Goal: Information Seeking & Learning: Learn about a topic

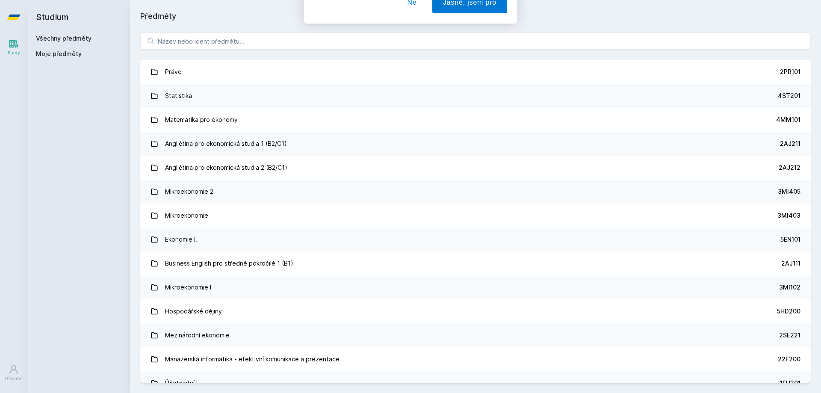
click at [408, 56] on button "Ne" at bounding box center [412, 54] width 31 height 21
click at [295, 44] on input "search" at bounding box center [475, 40] width 670 height 17
click at [253, 40] on input "search" at bounding box center [475, 40] width 670 height 17
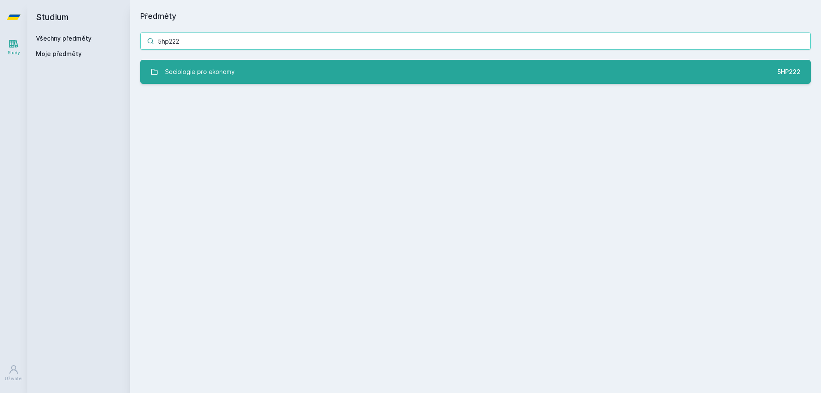
type input "5hp222"
click at [273, 70] on link "Sociologie pro ekonomy 5HP222" at bounding box center [475, 72] width 670 height 24
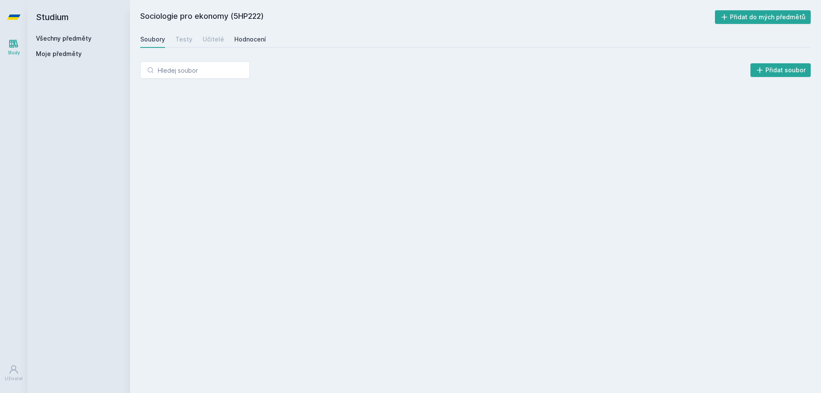
click at [241, 37] on div "Hodnocení" at bounding box center [250, 39] width 32 height 9
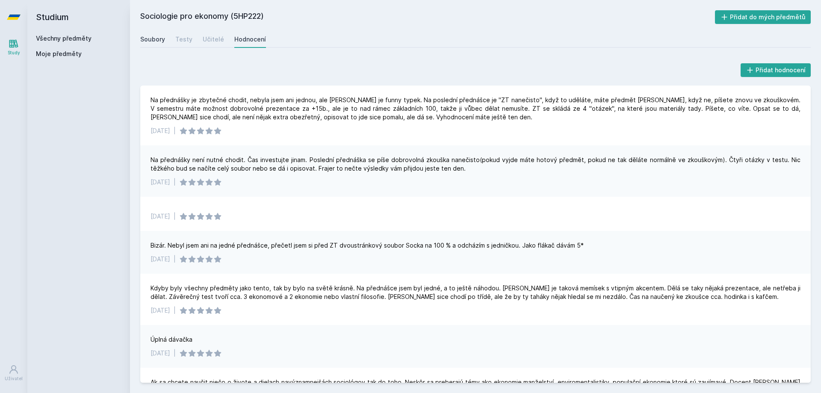
click at [144, 34] on link "Soubory" at bounding box center [152, 39] width 25 height 17
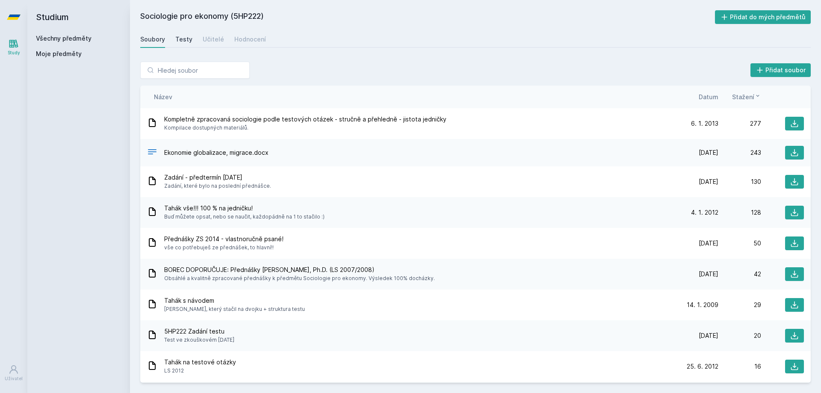
click at [179, 35] on link "Testy" at bounding box center [183, 39] width 17 height 17
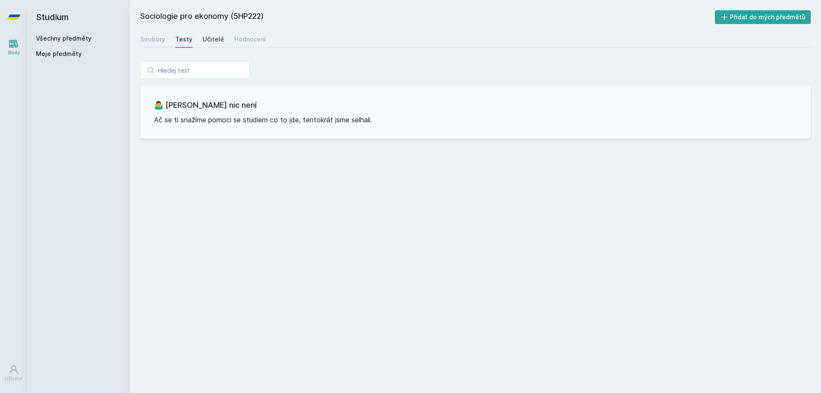
click at [210, 35] on div "Učitelé" at bounding box center [213, 39] width 21 height 9
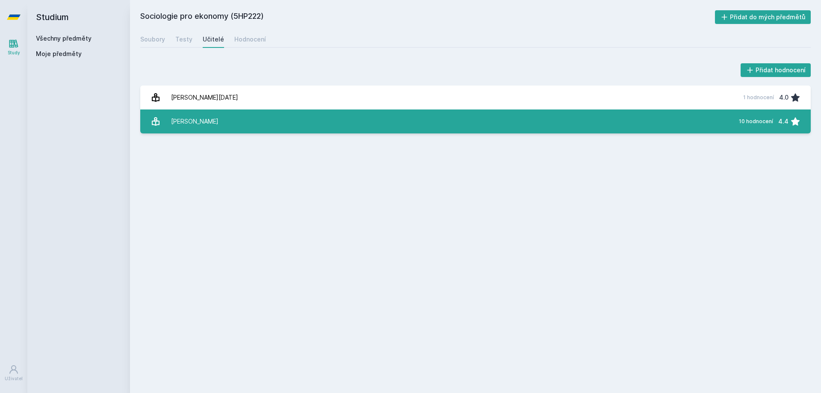
click at [211, 122] on link "[PERSON_NAME] 10 hodnocení 4.4" at bounding box center [475, 121] width 670 height 24
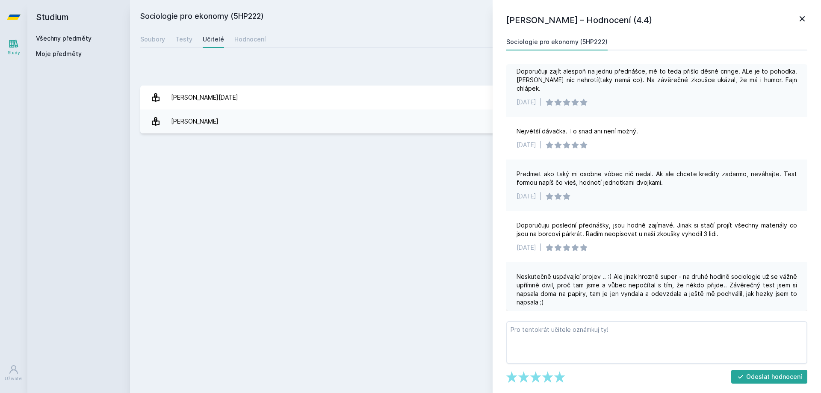
scroll to position [85, 0]
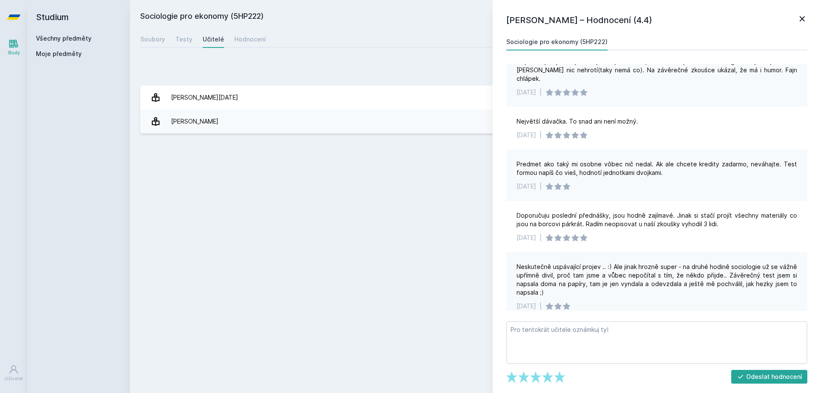
click at [799, 21] on icon at bounding box center [802, 19] width 10 height 10
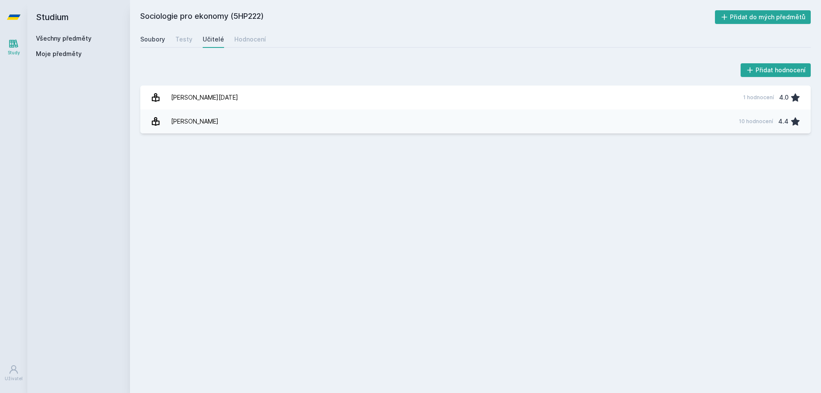
click at [143, 41] on div "Soubory" at bounding box center [152, 39] width 25 height 9
